Goal: Task Accomplishment & Management: Complete application form

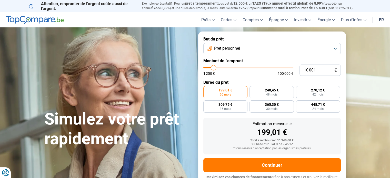
type input "58 500"
type input "58500"
click at [255, 69] on input "range" at bounding box center [249, 68] width 90 height 2
radio input "false"
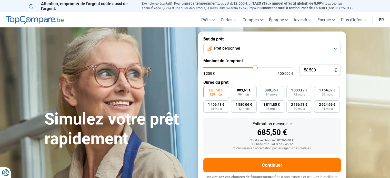
scroll to position [7, 0]
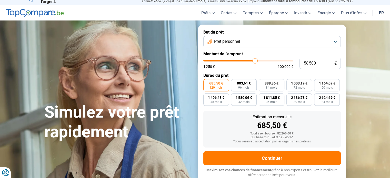
type input "58 250"
type input "58250"
type input "58 000"
type input "58000"
type input "57 750"
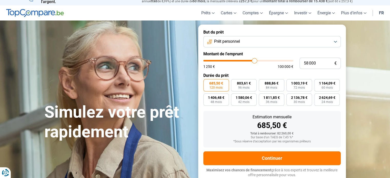
type input "57750"
type input "57 500"
type input "57500"
type input "57 250"
type input "57250"
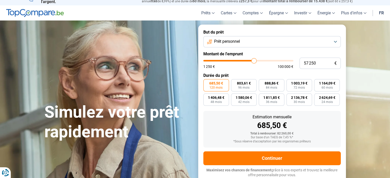
type input "57 000"
type input "57000"
type input "56 750"
type input "56750"
type input "56 500"
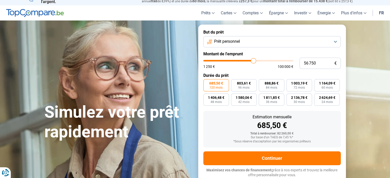
type input "56500"
type input "56 250"
type input "56250"
type input "56 000"
type input "56000"
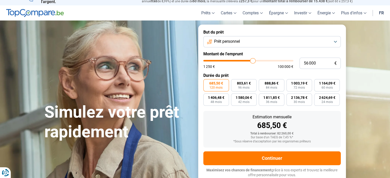
type input "55 750"
type input "55750"
type input "55 250"
type input "55250"
type input "55 000"
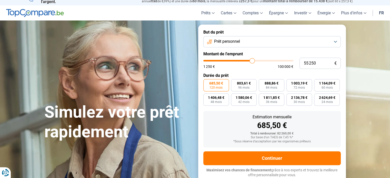
type input "55000"
type input "54 750"
type input "54750"
type input "54 250"
type input "54250"
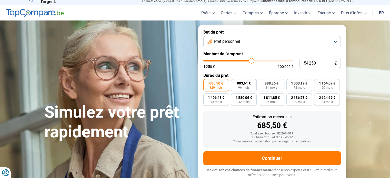
type input "54 000"
type input "54000"
type input "53 750"
type input "53750"
type input "53 500"
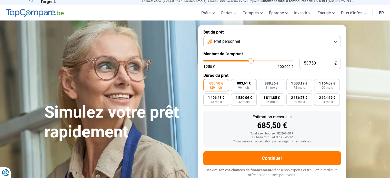
type input "53500"
type input "53 250"
type input "53250"
type input "53 000"
type input "53000"
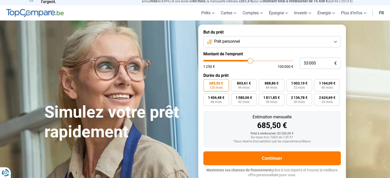
type input "52 750"
type input "52750"
type input "52 500"
type input "52500"
type input "52 000"
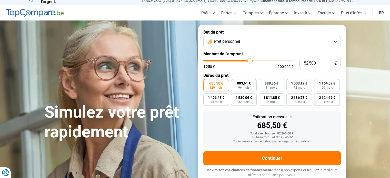
type input "52000"
type input "51 750"
type input "51750"
type input "51 500"
type input "51500"
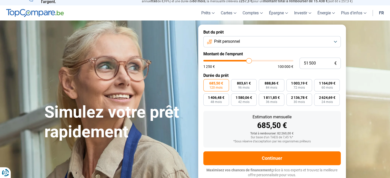
type input "51 250"
type input "51250"
type input "51 000"
type input "51000"
type input "50 750"
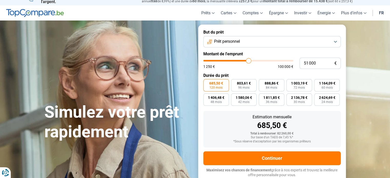
type input "50750"
type input "50 500"
type input "50500"
type input "50 250"
type input "50250"
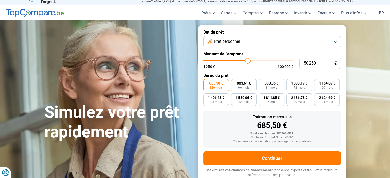
type input "50 000"
drag, startPoint x: 255, startPoint y: 61, endPoint x: 248, endPoint y: 63, distance: 7.7
type input "50000"
click at [248, 62] on input "range" at bounding box center [249, 61] width 90 height 2
click at [325, 85] on span "994,95 €" at bounding box center [327, 84] width 14 height 4
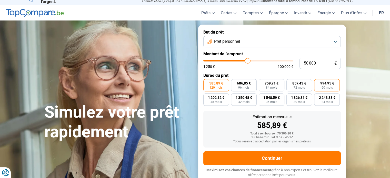
click at [318, 83] on input "994,95 € 60 mois" at bounding box center [315, 80] width 3 height 3
radio input "true"
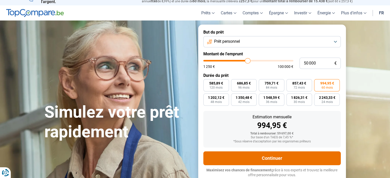
click at [281, 159] on button "Continuer" at bounding box center [273, 159] width 138 height 14
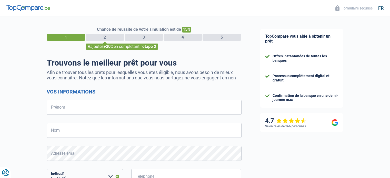
select select "32"
